Goal: Information Seeking & Learning: Learn about a topic

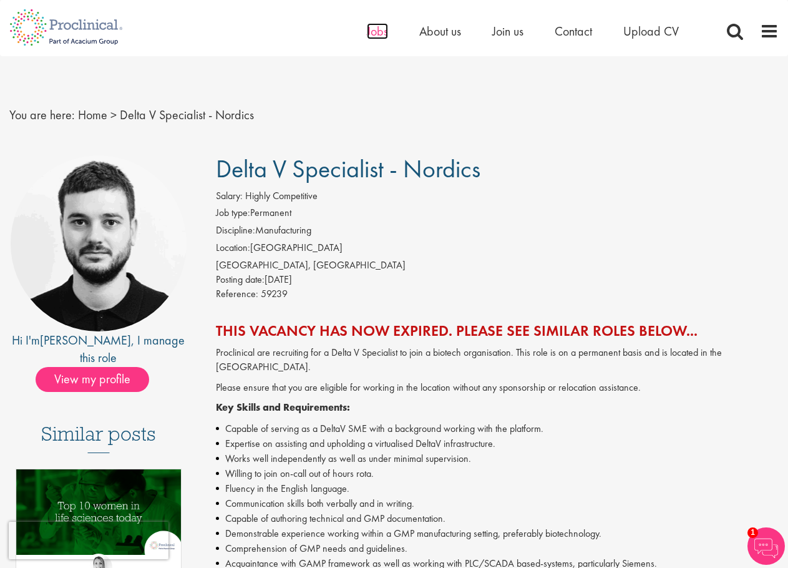
click at [382, 34] on span "Jobs" at bounding box center [377, 31] width 21 height 16
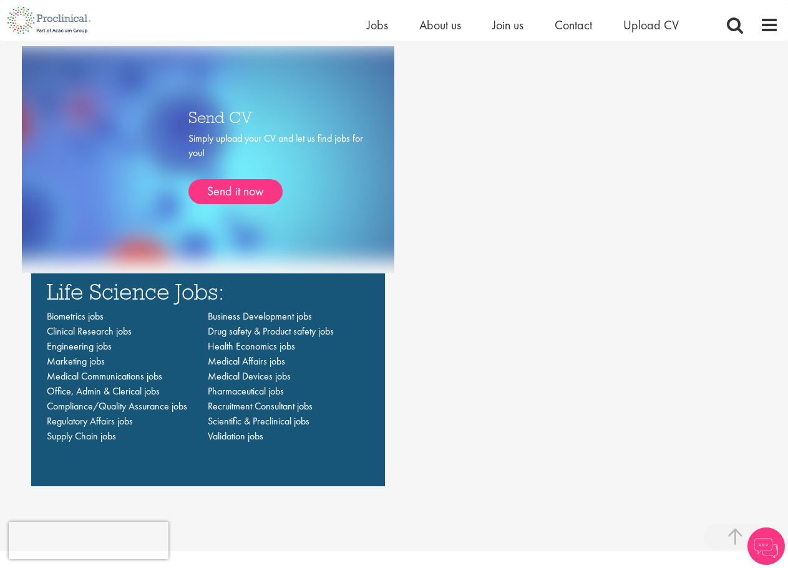
scroll to position [936, 0]
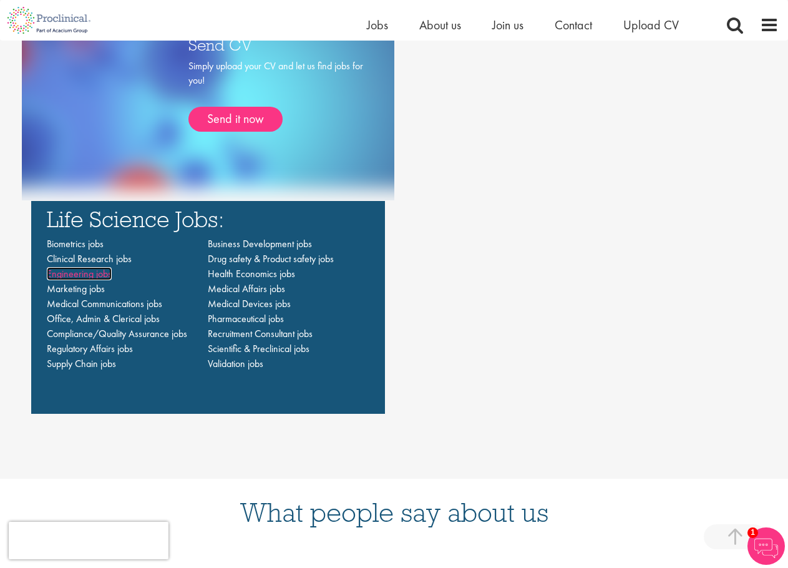
click at [95, 276] on span "Engineering jobs" at bounding box center [79, 273] width 65 height 13
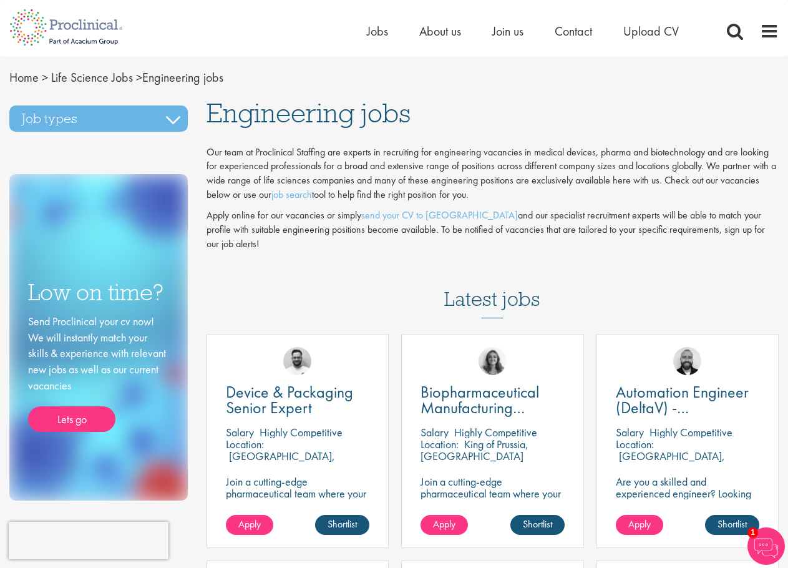
drag, startPoint x: 368, startPoint y: 71, endPoint x: 356, endPoint y: 69, distance: 12.7
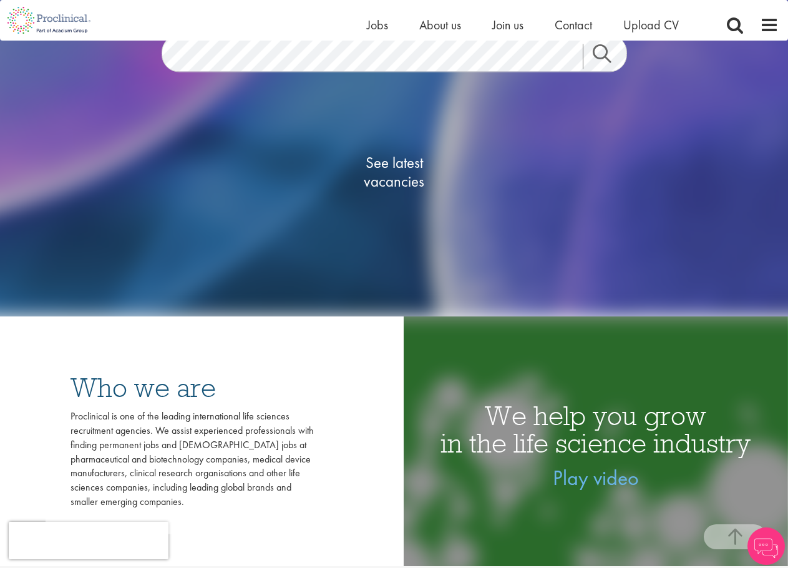
scroll to position [140, 0]
